Goal: Check status: Check status

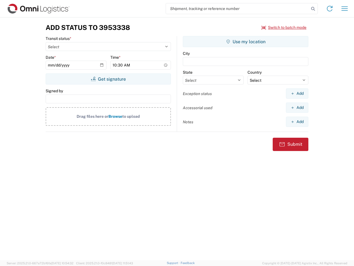
click at [238, 9] on input "search" at bounding box center [237, 8] width 143 height 11
click at [313, 9] on icon at bounding box center [313, 9] width 8 height 8
click at [330, 9] on icon at bounding box center [329, 8] width 9 height 9
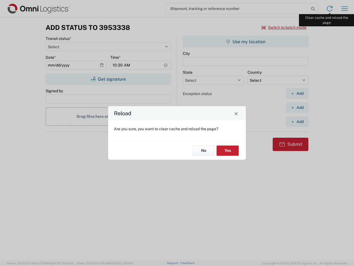
click at [345, 9] on div "Reload Are you sure, you want to clear cache and reload the page? No Yes" at bounding box center [177, 133] width 354 height 266
click at [284, 27] on div "Reload Are you sure, you want to clear cache and reload the page? No Yes" at bounding box center [177, 133] width 354 height 266
click at [108, 79] on div "Reload Are you sure, you want to clear cache and reload the page? No Yes" at bounding box center [177, 133] width 354 height 266
click at [246, 41] on div "Reload Are you sure, you want to clear cache and reload the page? No Yes" at bounding box center [177, 133] width 354 height 266
click at [297, 93] on div "Reload Are you sure, you want to clear cache and reload the page? No Yes" at bounding box center [177, 133] width 354 height 266
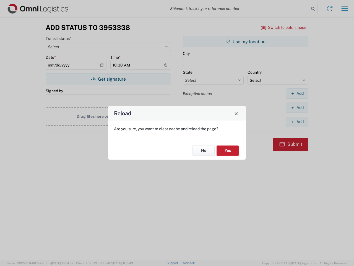
click at [297, 107] on div "Reload Are you sure, you want to clear cache and reload the page? No Yes" at bounding box center [177, 133] width 354 height 266
click at [297, 121] on div "Reload Are you sure, you want to clear cache and reload the page? No Yes" at bounding box center [177, 133] width 354 height 266
